Goal: Understand process/instructions: Learn how to perform a task or action

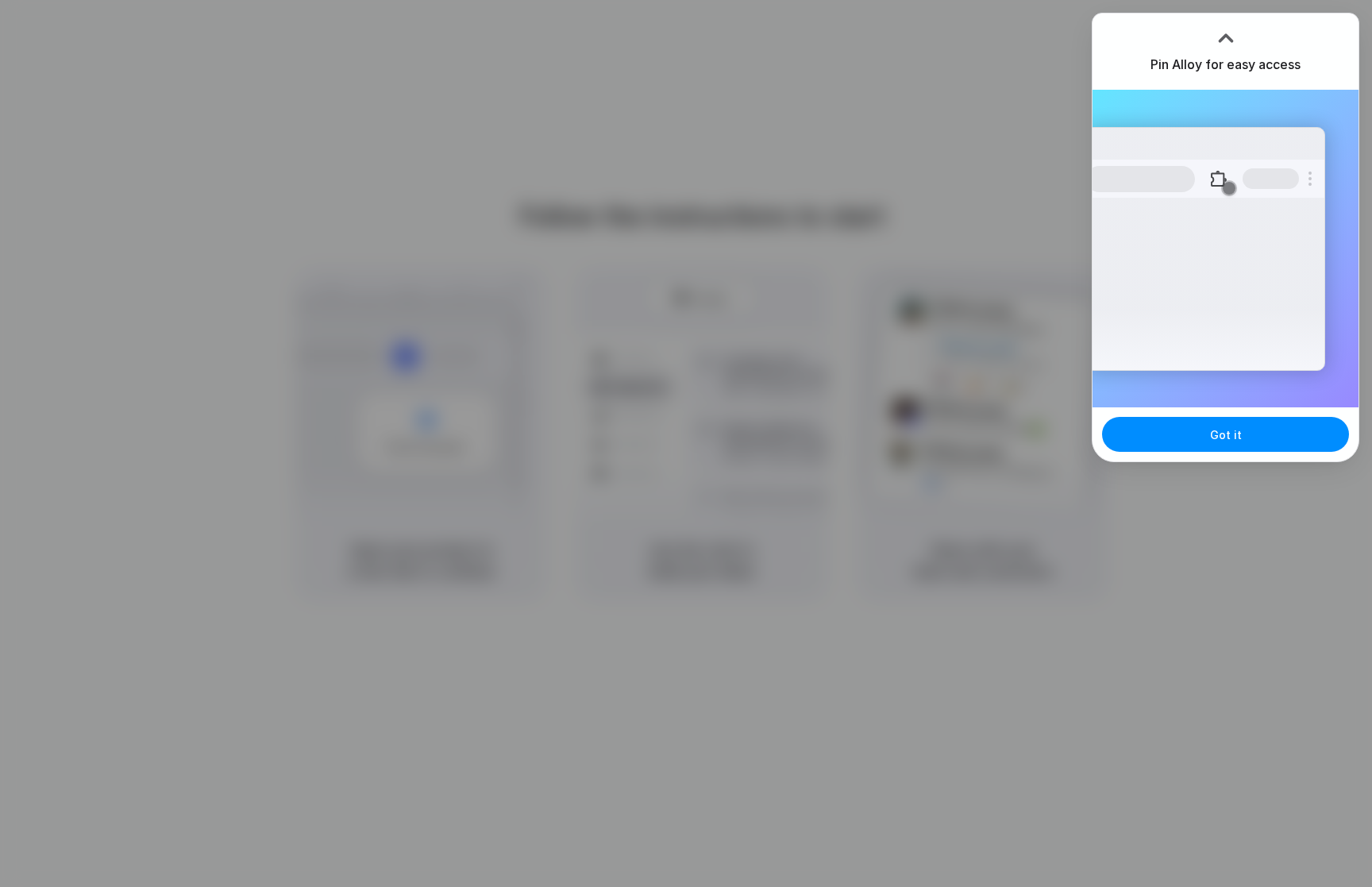
click at [1205, 37] on div at bounding box center [1226, 38] width 24 height 24
click at [1204, 72] on h3 "Pin Alloy for easy access" at bounding box center [1225, 64] width 150 height 19
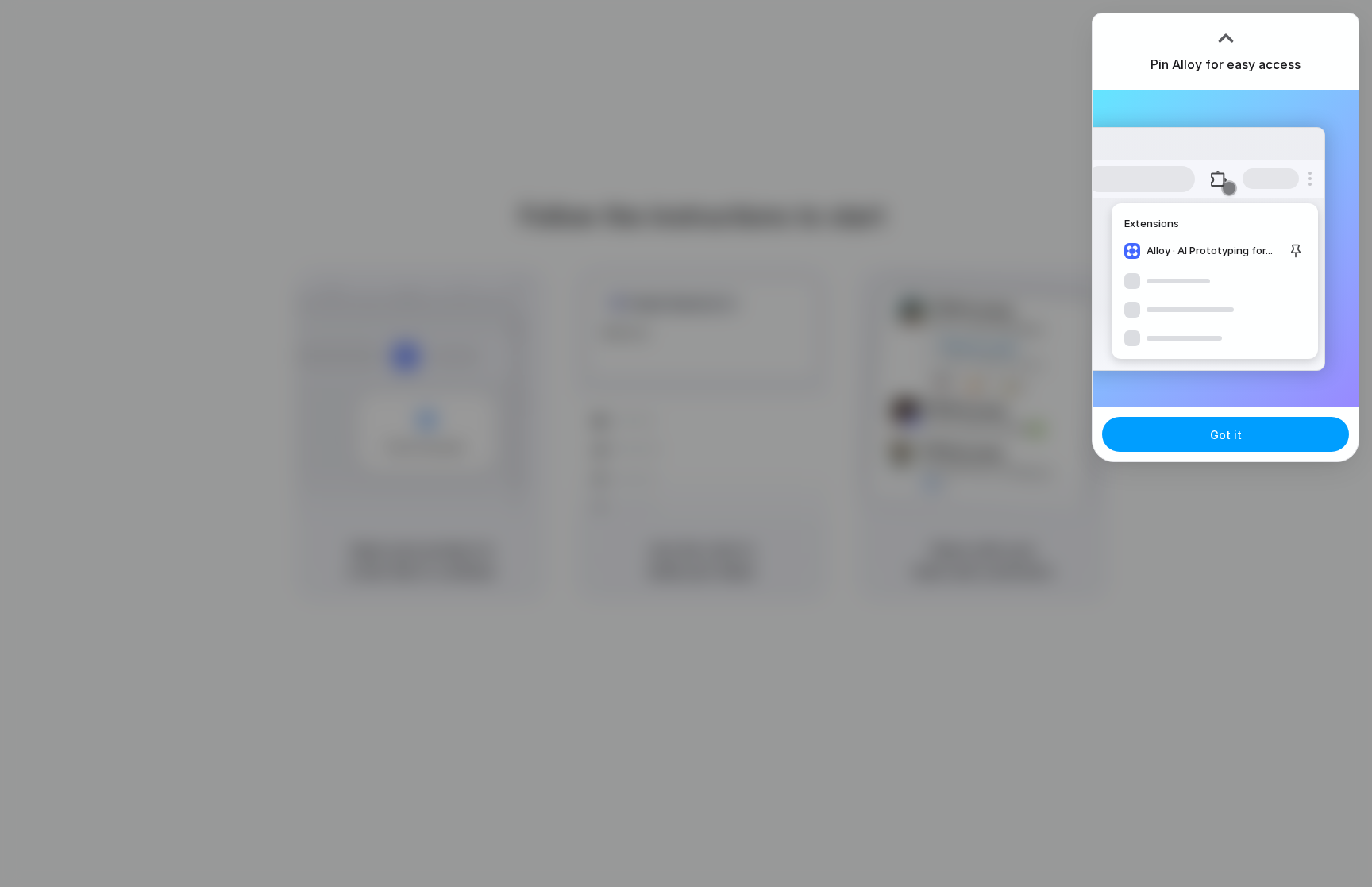
click at [1205, 434] on span "Got it" at bounding box center [1225, 435] width 32 height 17
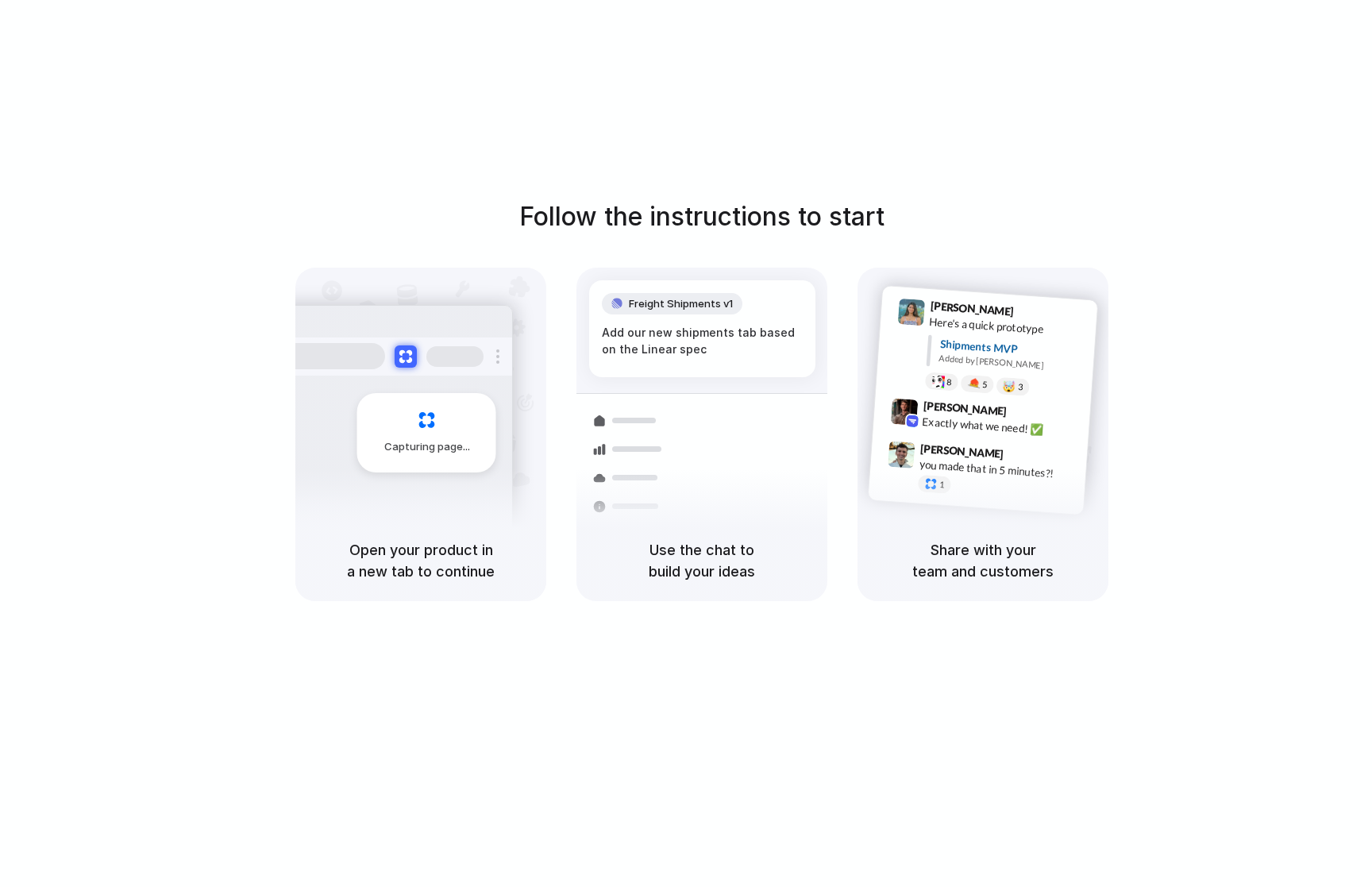
click at [124, 282] on div "Follow the instructions to start Capturing page Open your product in a new tab …" at bounding box center [701, 399] width 1372 height 404
